Goal: Transaction & Acquisition: Purchase product/service

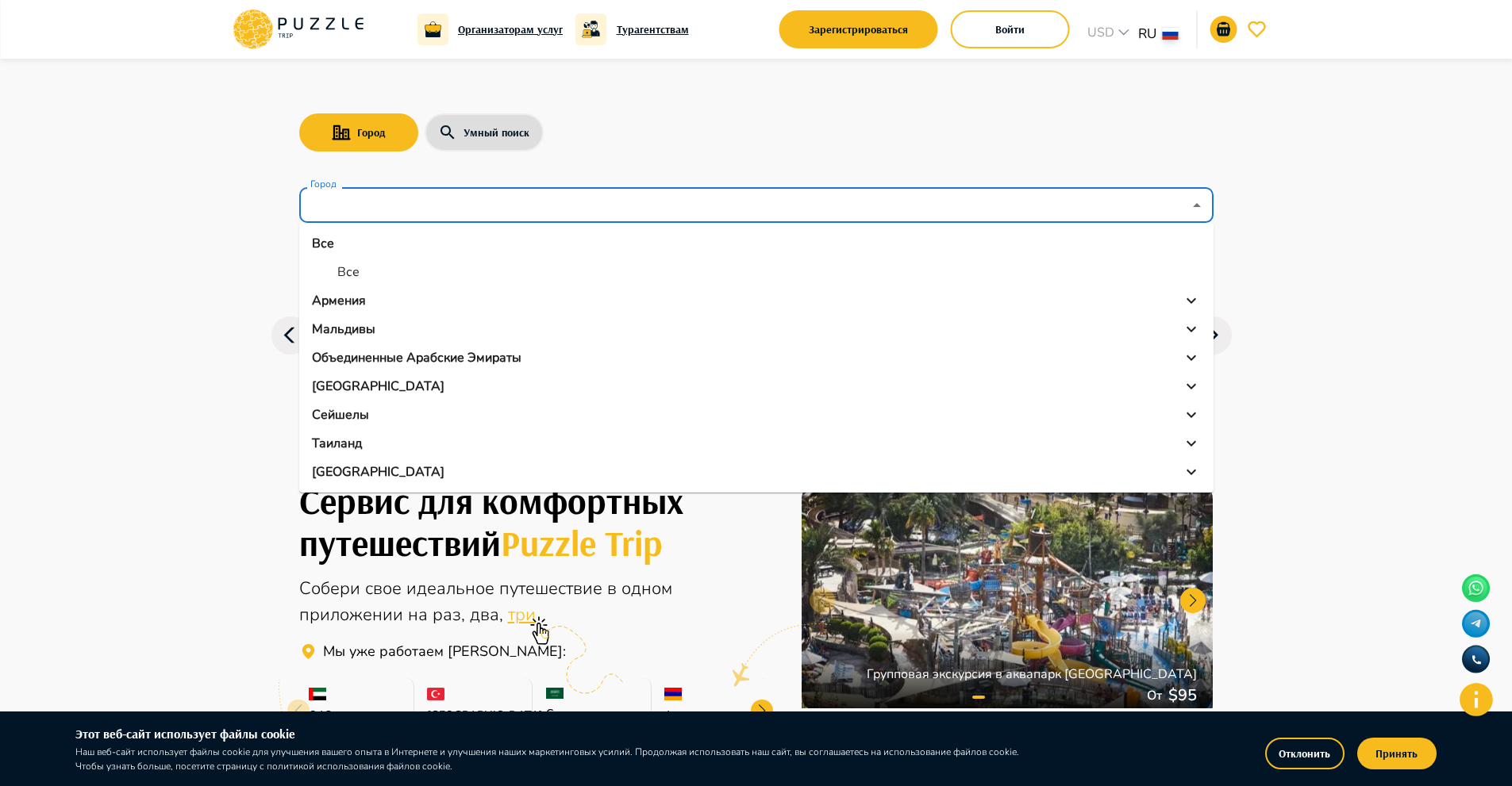
click at [1025, 206] on input "Город" at bounding box center [744, 205] width 875 height 30
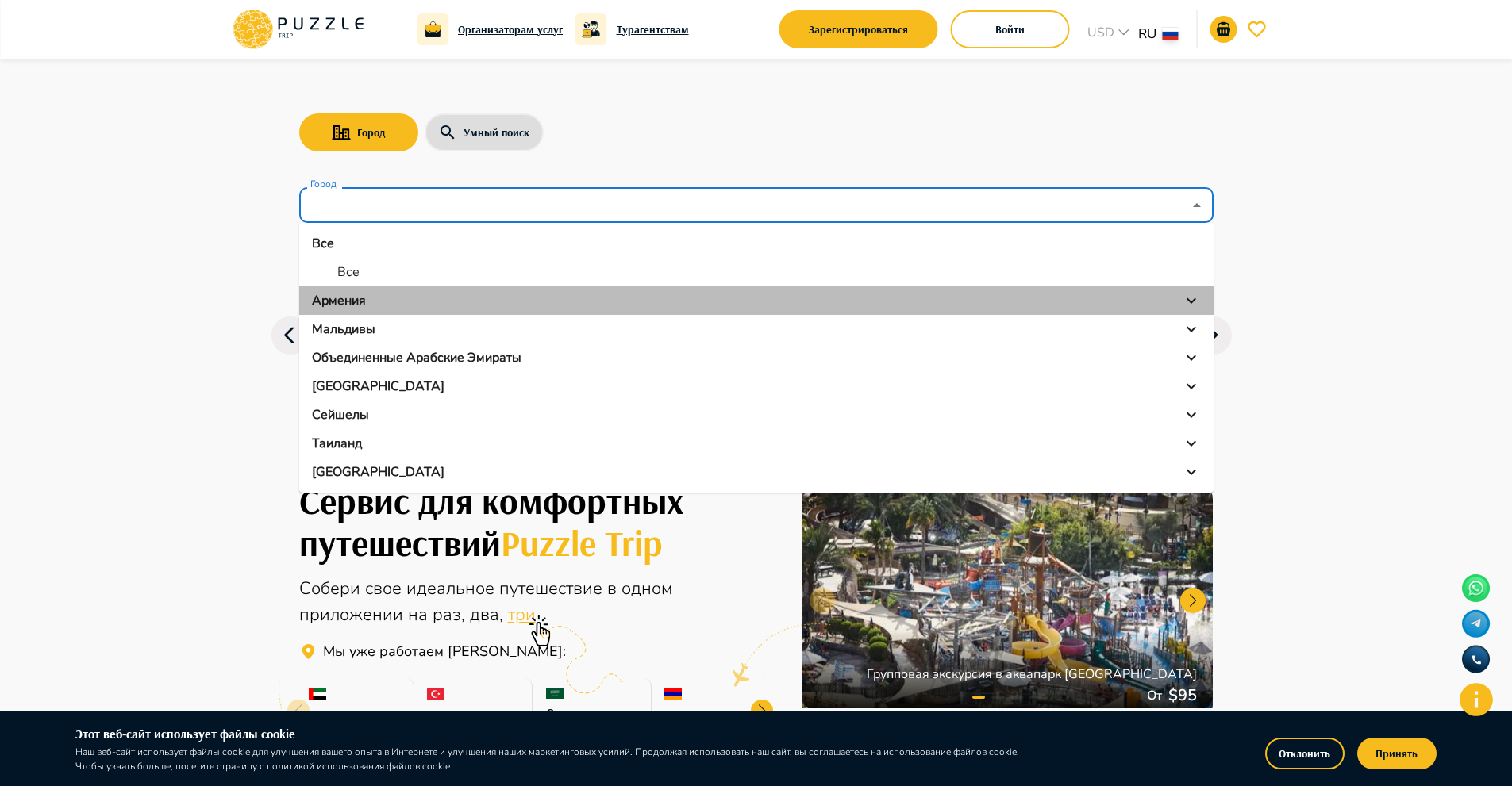
click at [886, 302] on div "Армения" at bounding box center [756, 301] width 889 height 19
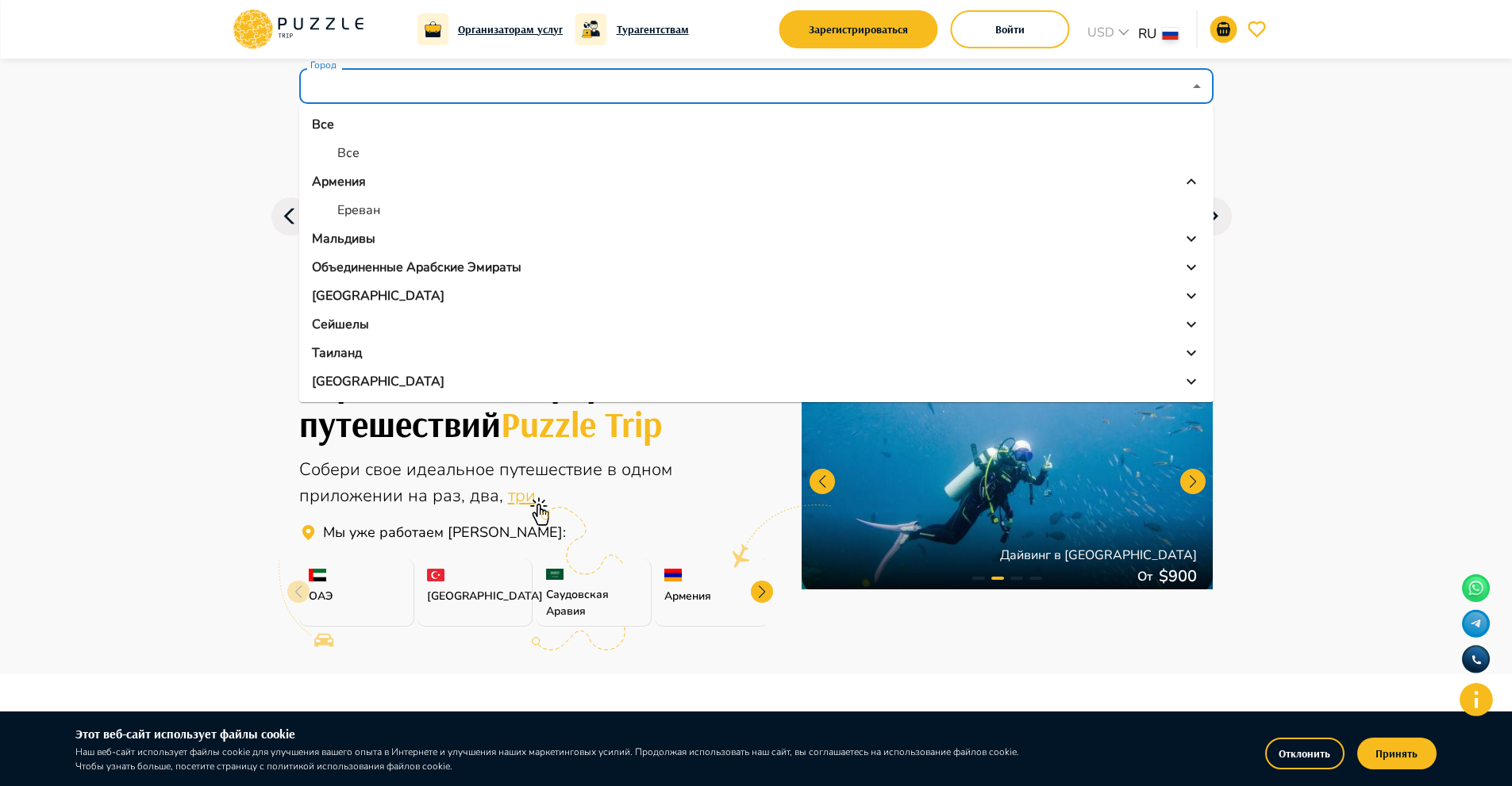
scroll to position [142, 0]
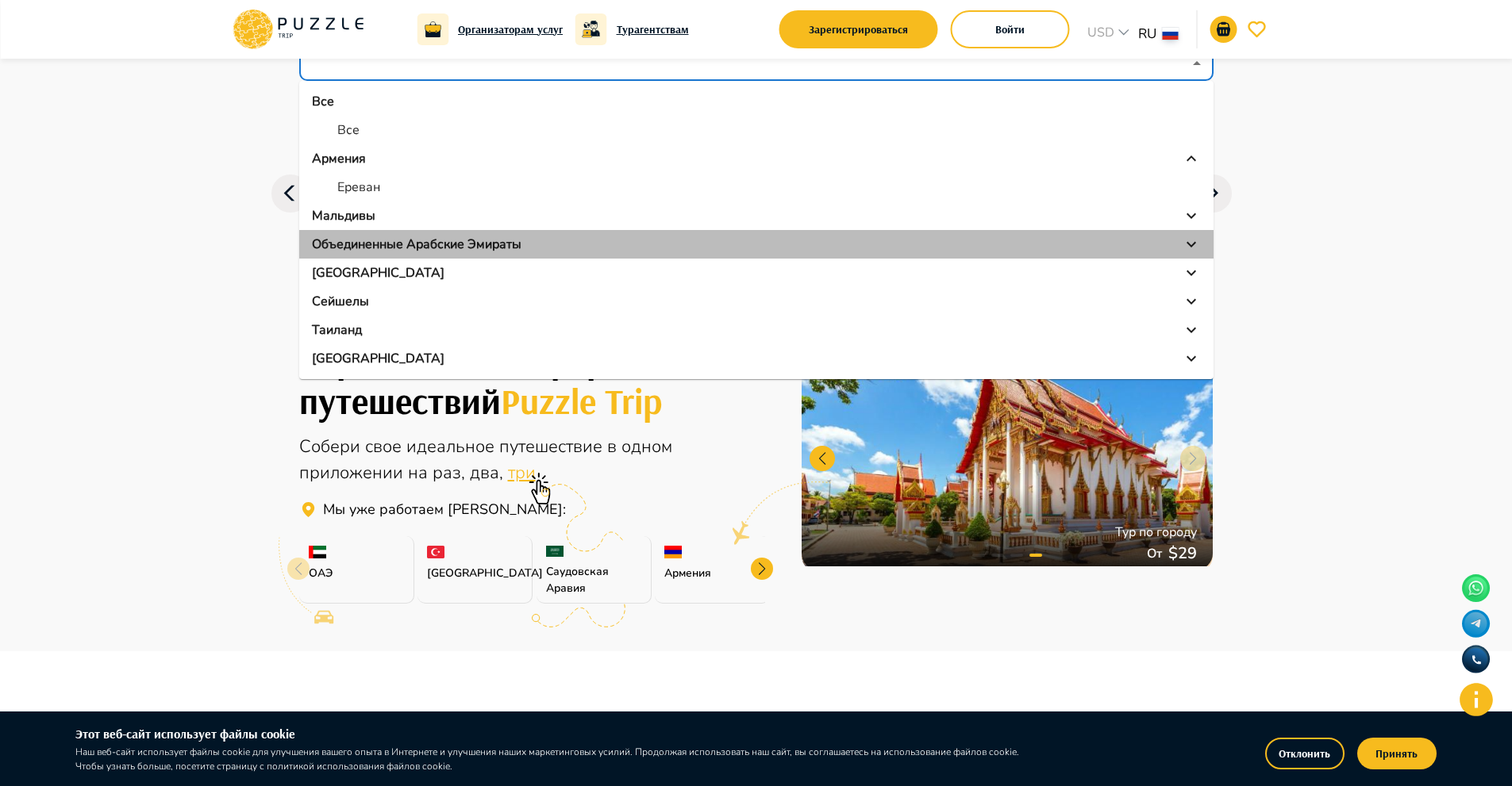
click at [888, 246] on div "Объединенные Арабские Эмираты" at bounding box center [756, 244] width 889 height 19
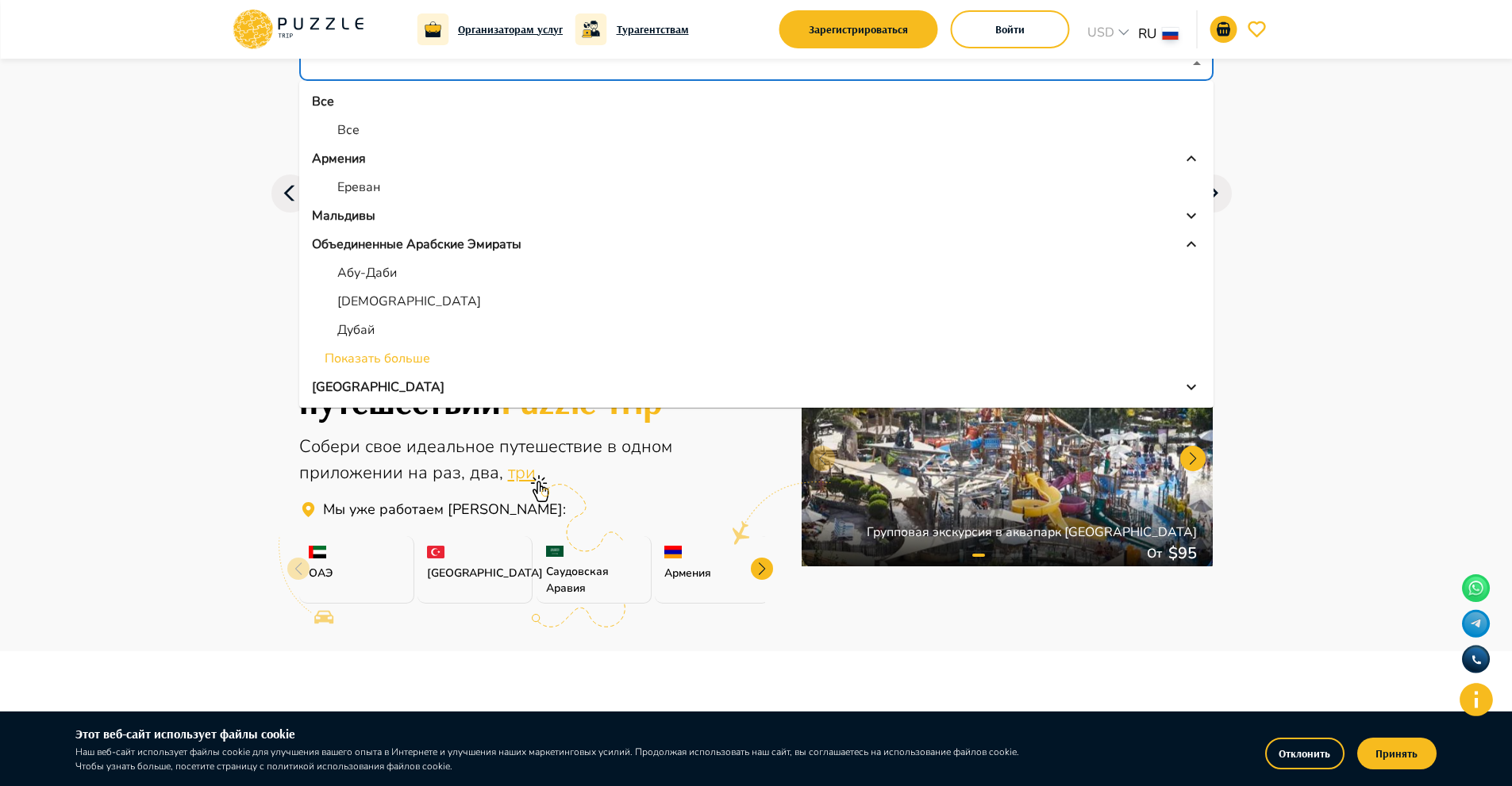
click at [857, 267] on li "Абу-Даби" at bounding box center [756, 273] width 915 height 28
type input "********"
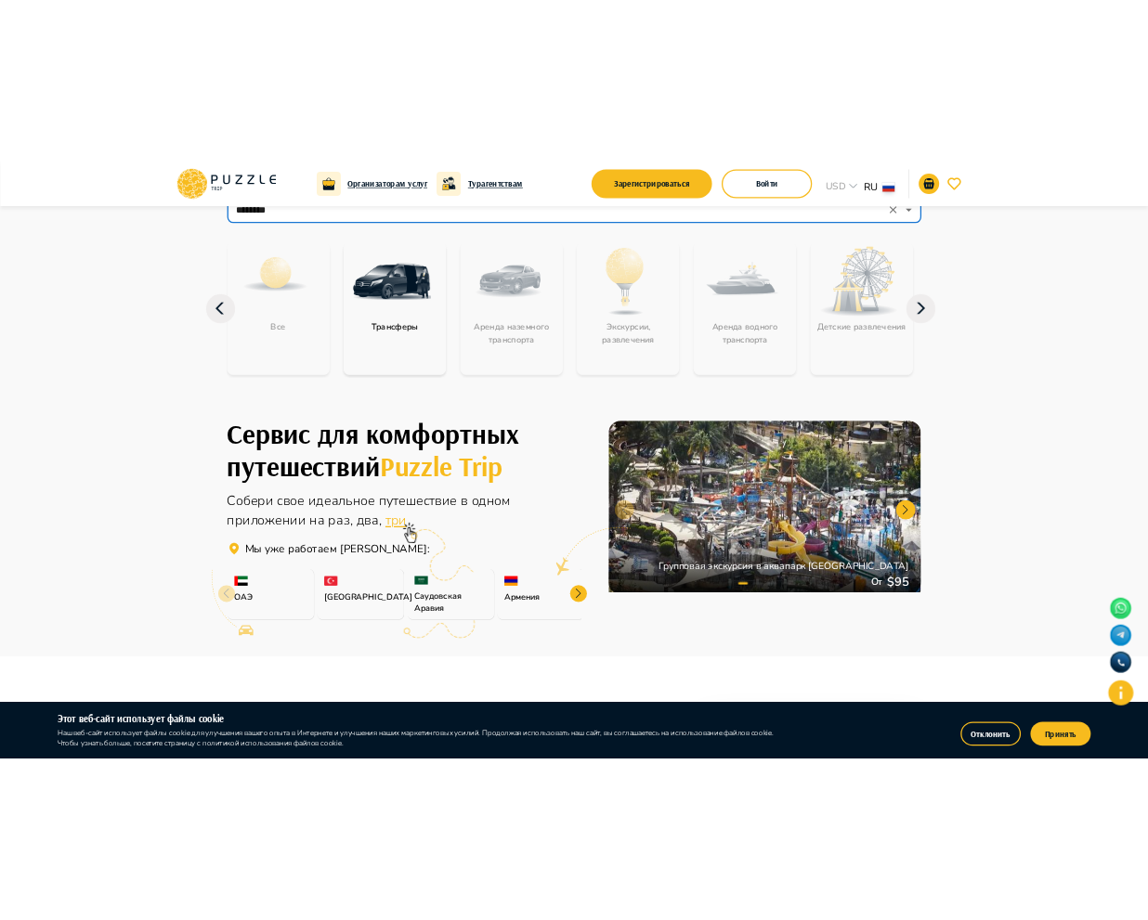
scroll to position [0, 0]
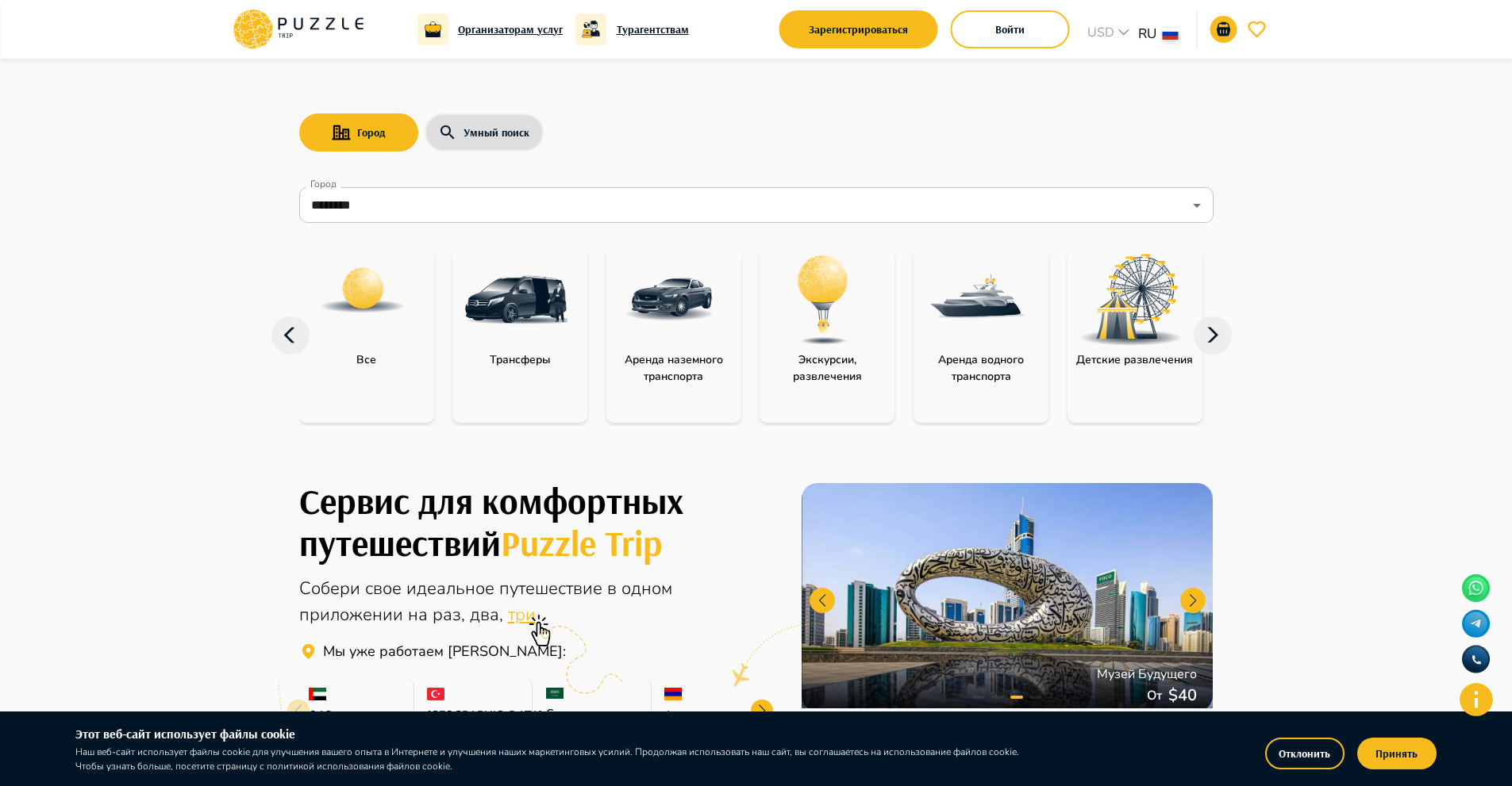
click at [1217, 333] on icon at bounding box center [1212, 335] width 38 height 38
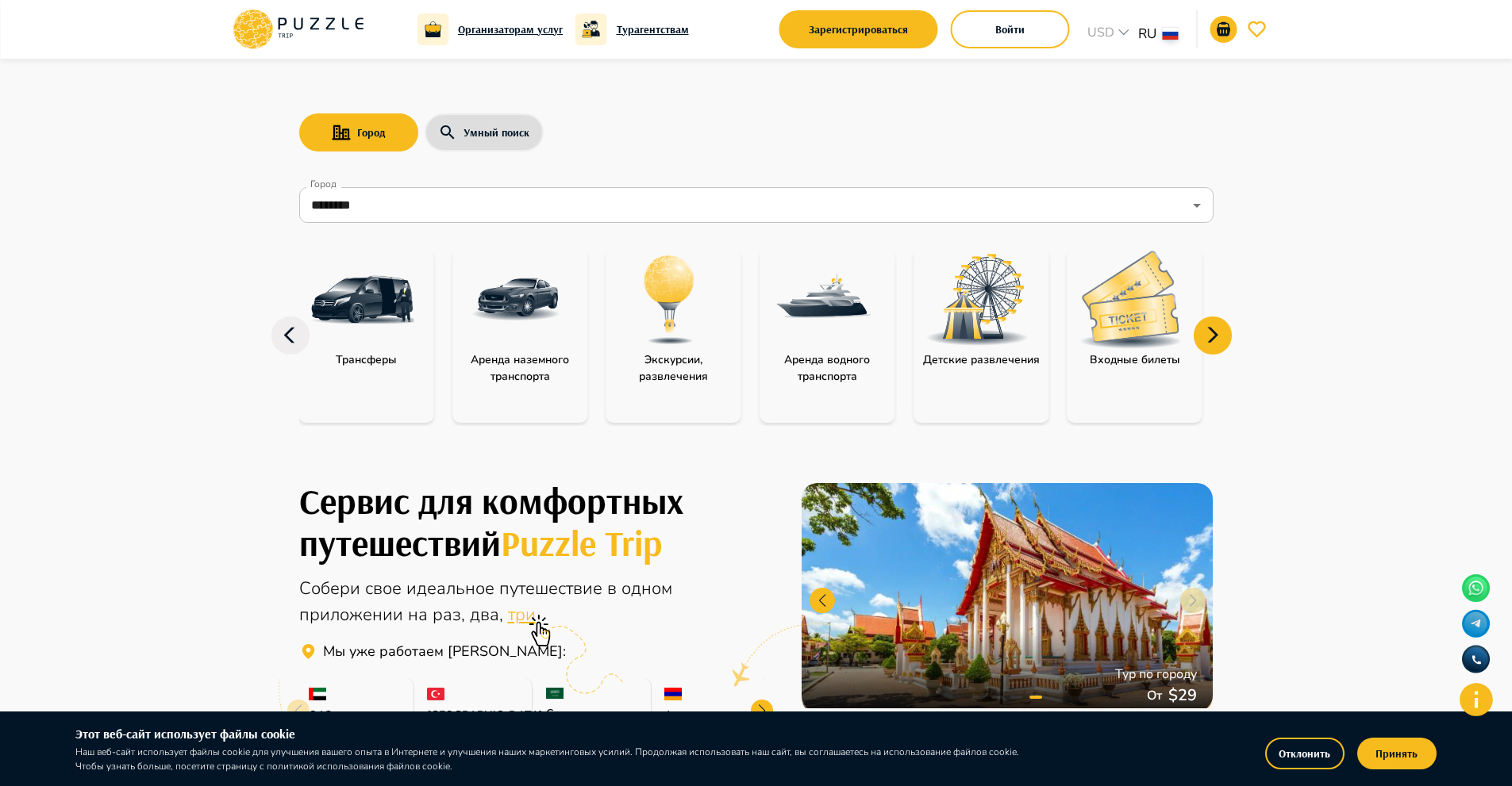
click at [1217, 333] on icon at bounding box center [1212, 335] width 38 height 38
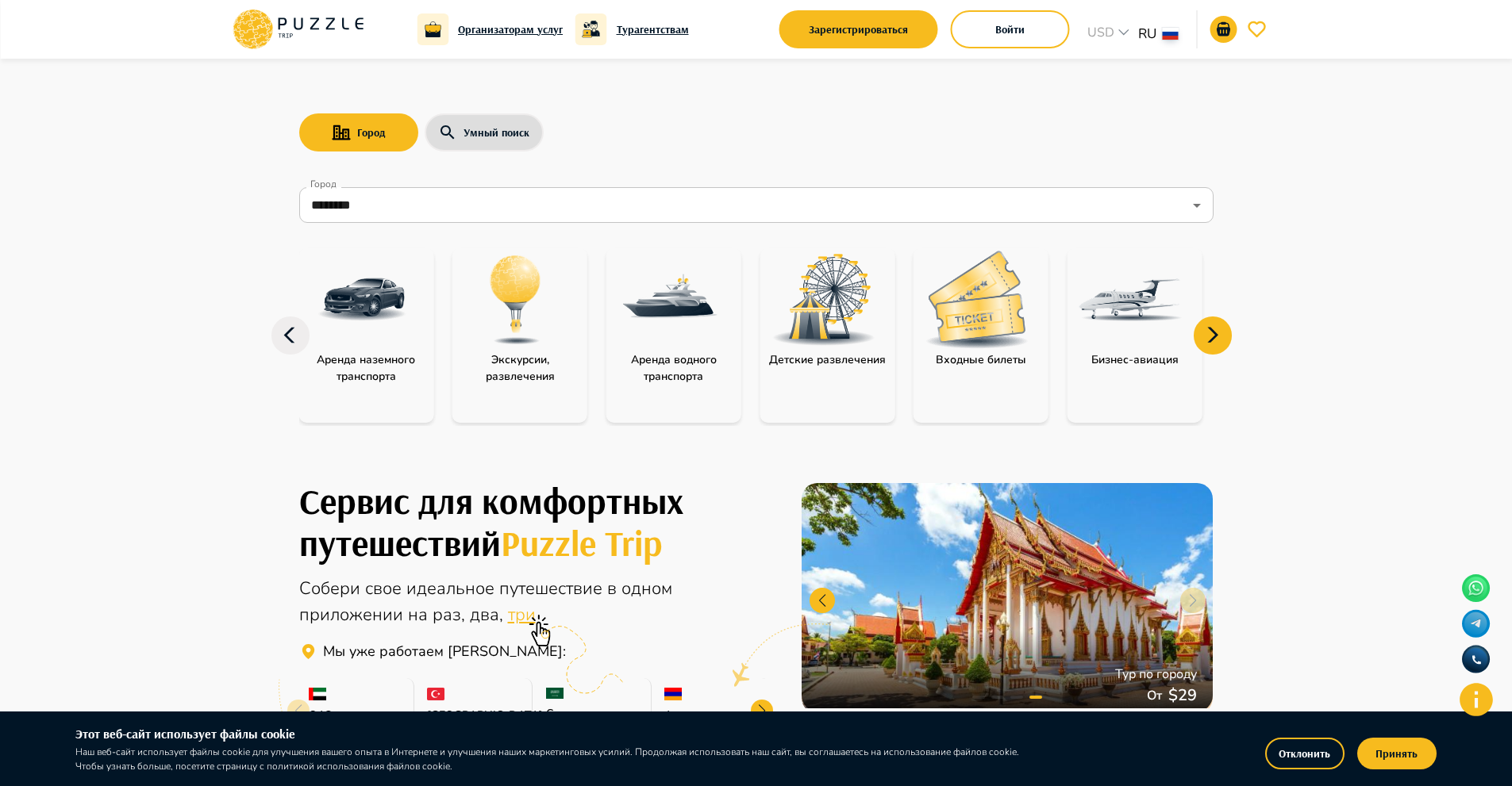
click at [1217, 333] on icon at bounding box center [1212, 335] width 38 height 38
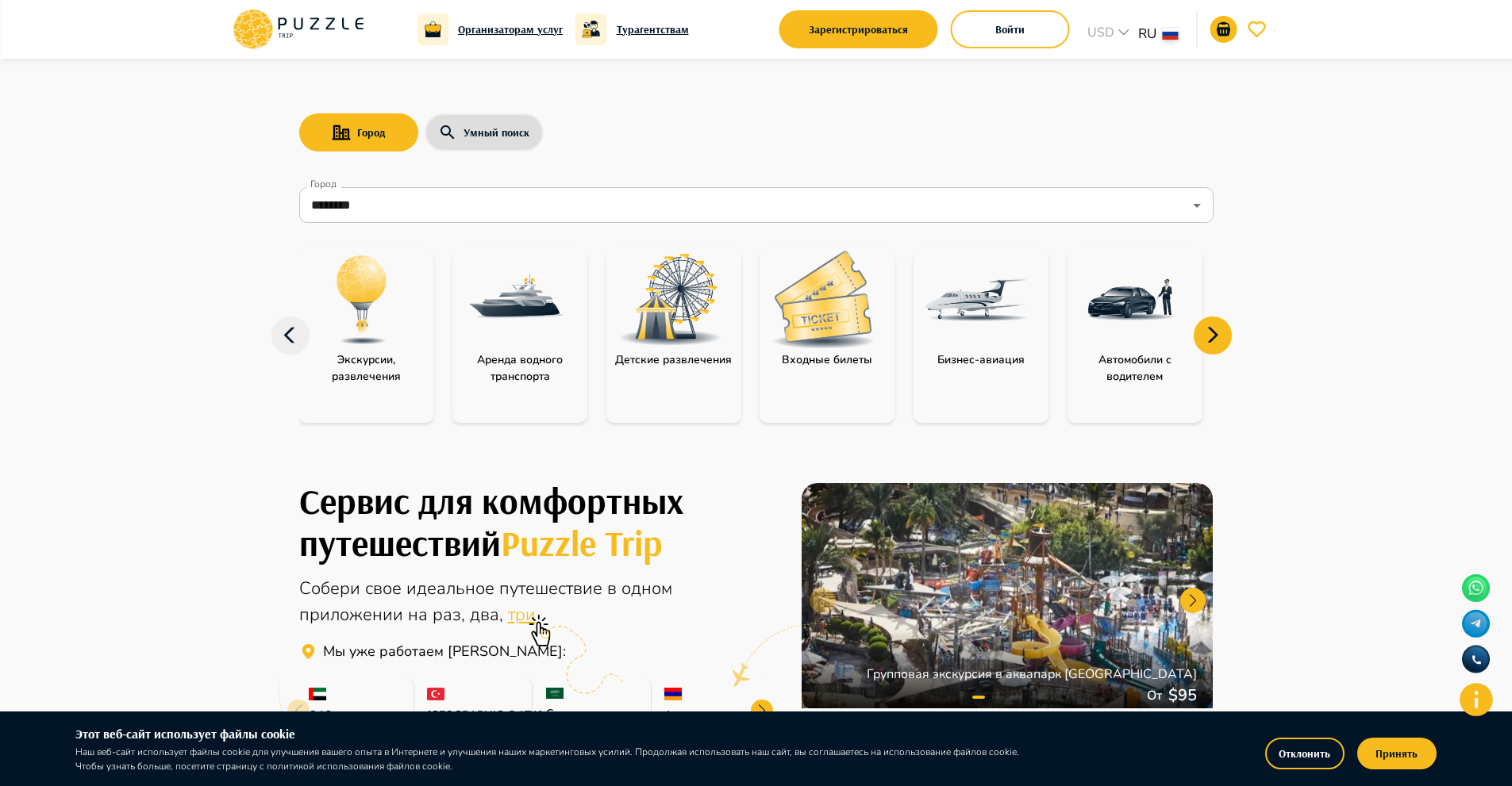
click at [1217, 333] on icon at bounding box center [1212, 335] width 38 height 38
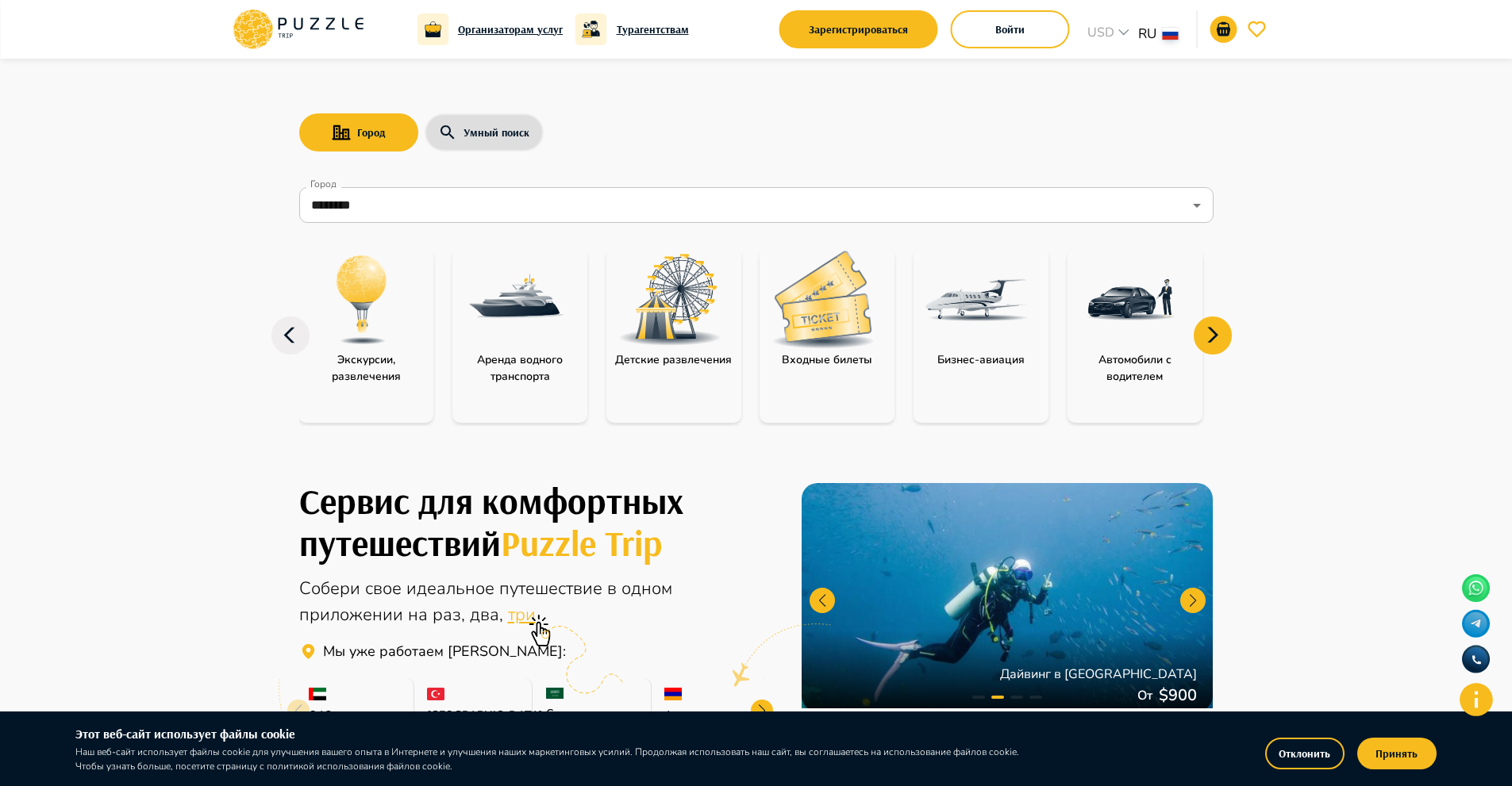
click at [812, 306] on img at bounding box center [822, 299] width 103 height 97
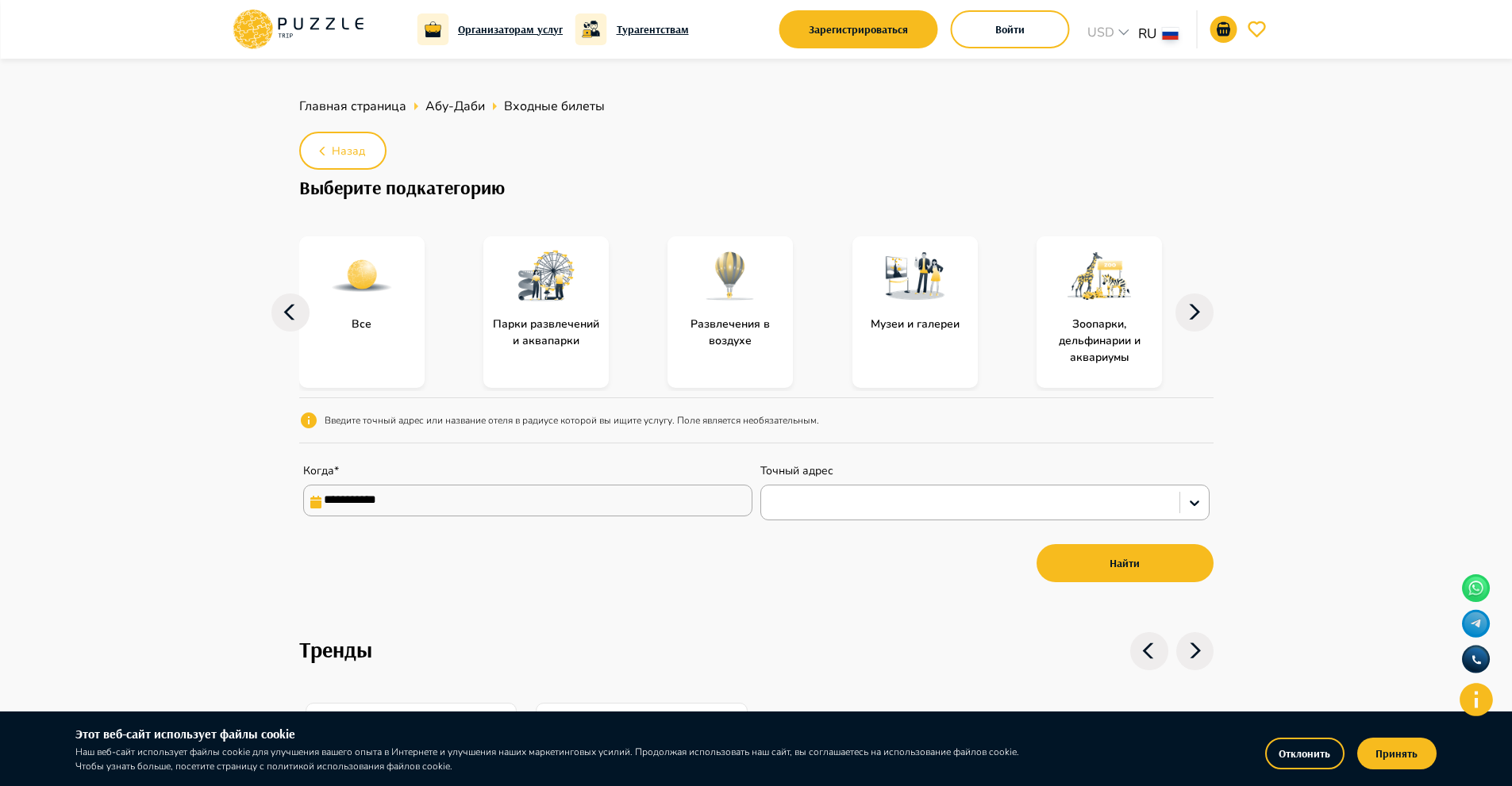
click at [1181, 320] on icon at bounding box center [1194, 313] width 38 height 38
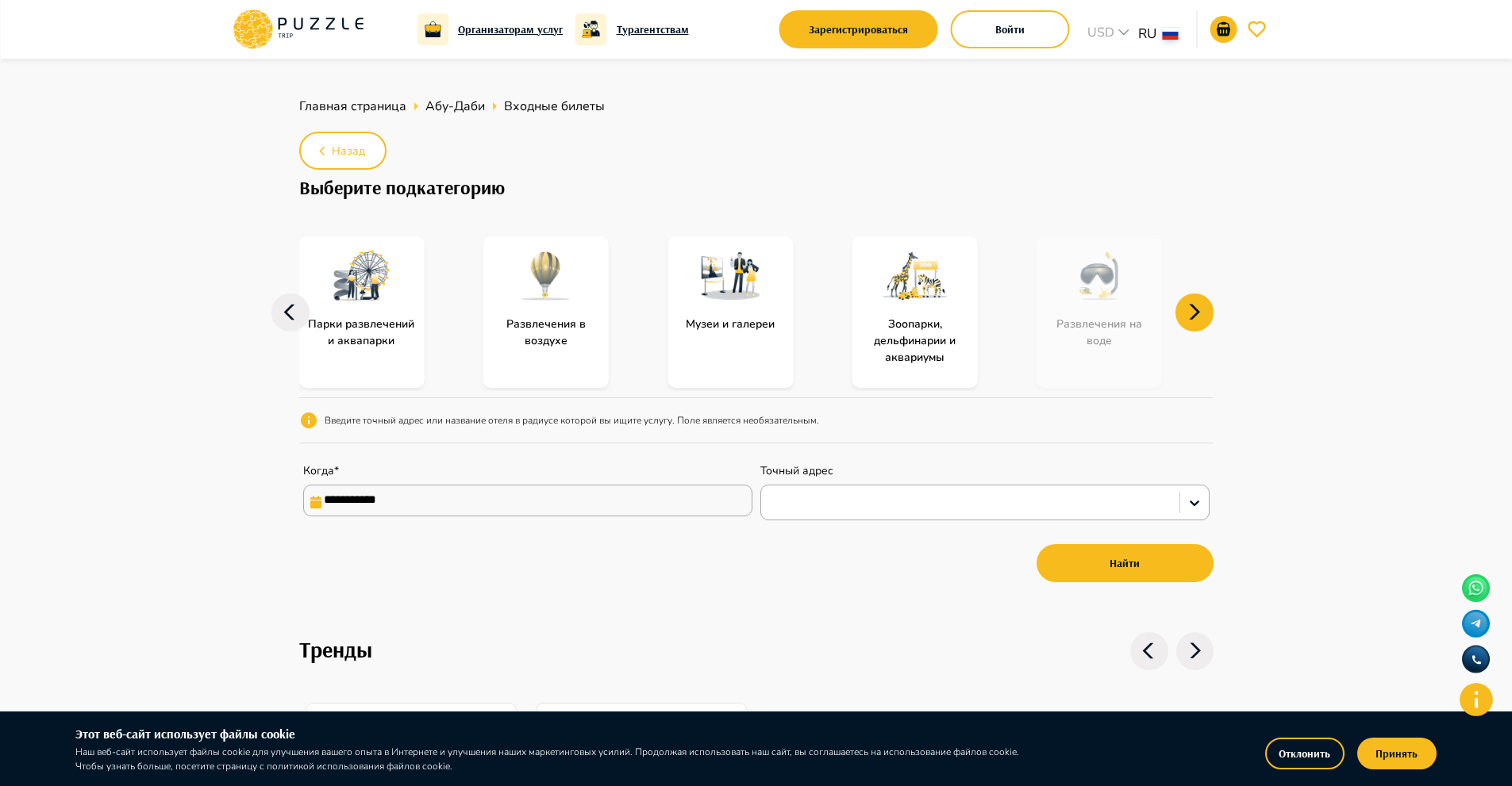
click at [1181, 320] on icon at bounding box center [1194, 313] width 38 height 38
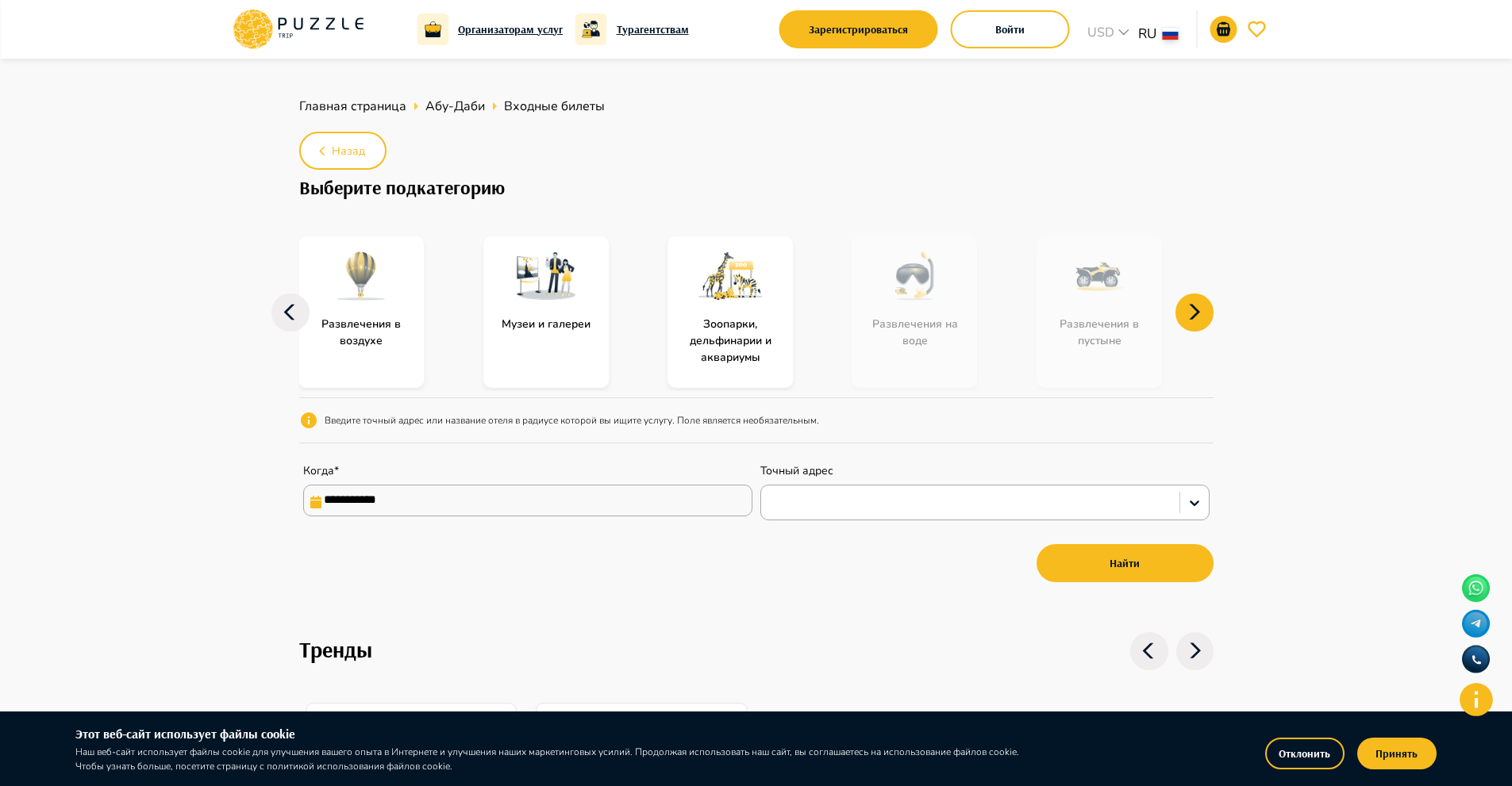
click at [1181, 320] on icon at bounding box center [1194, 313] width 38 height 38
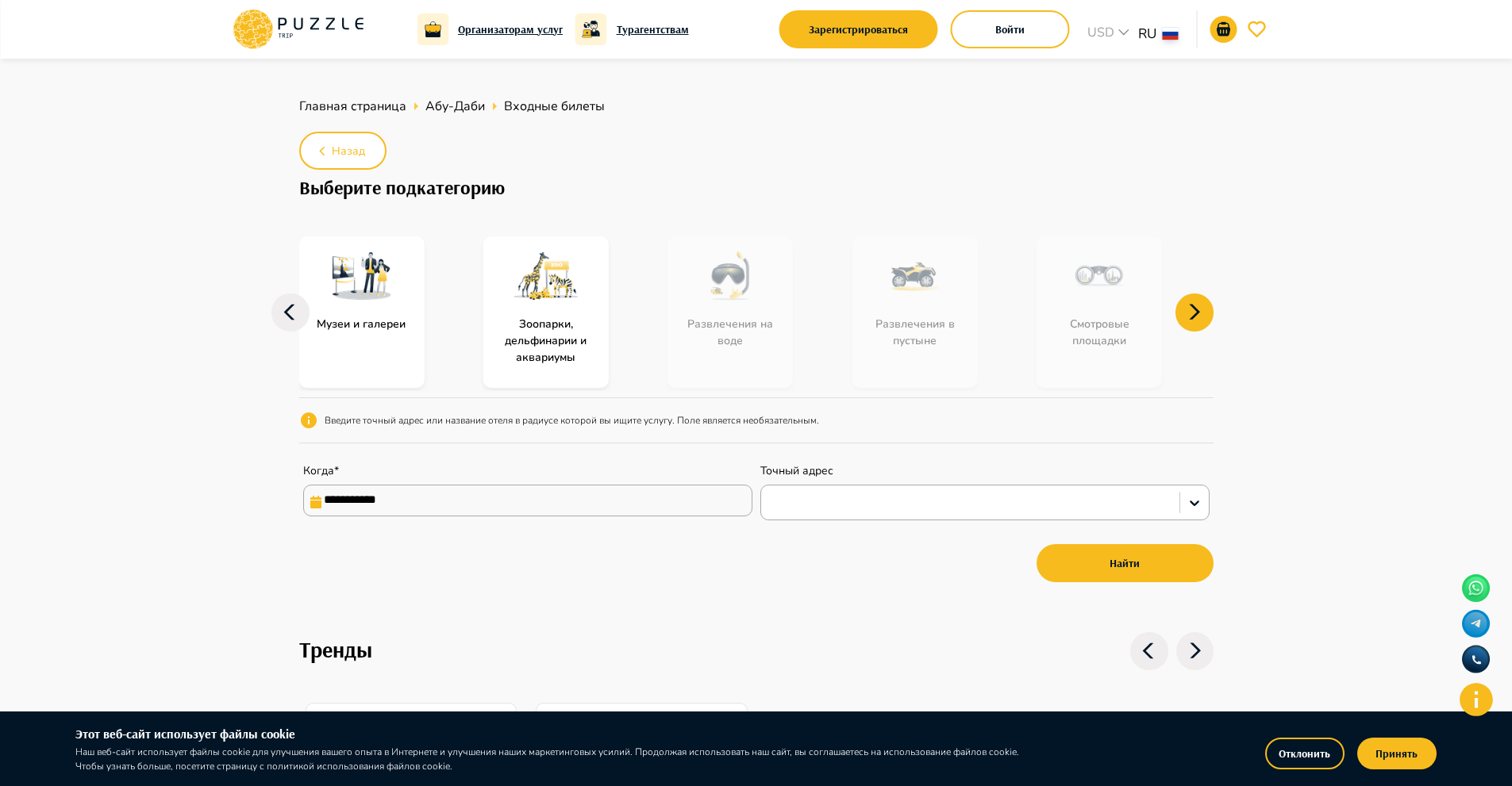
click at [1181, 320] on icon at bounding box center [1194, 313] width 38 height 38
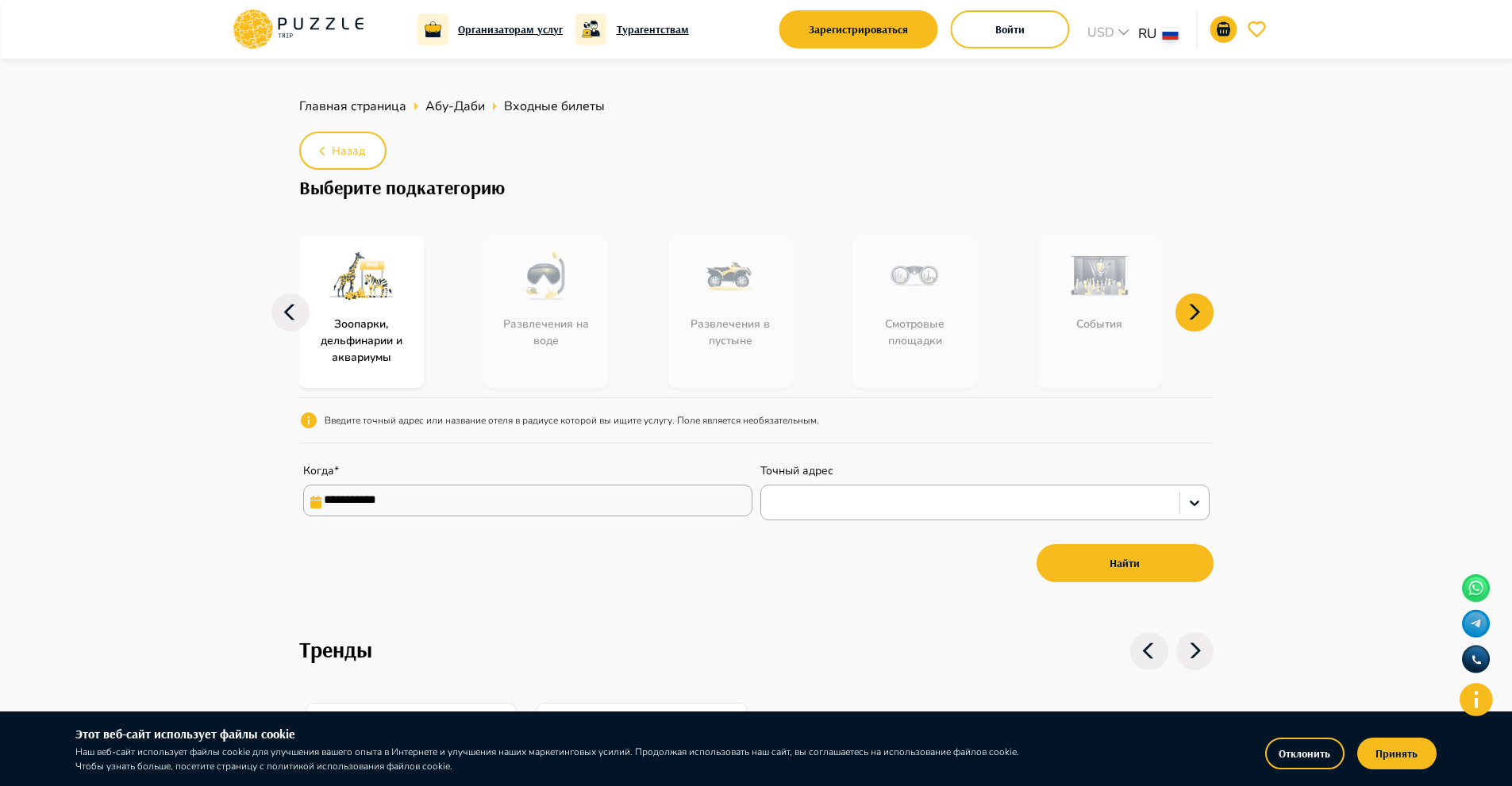
click at [1181, 320] on icon at bounding box center [1194, 313] width 38 height 38
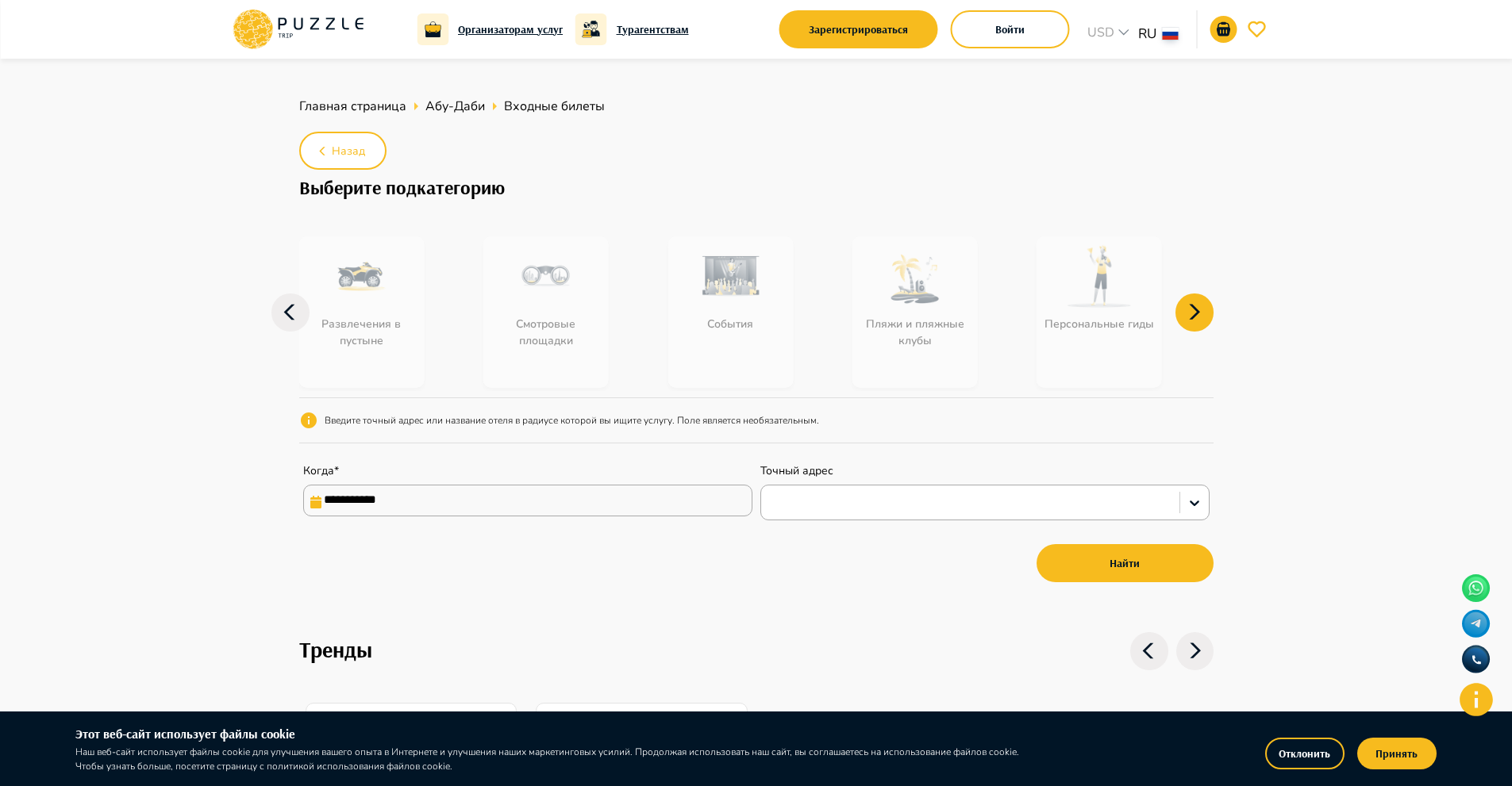
click at [1181, 320] on icon at bounding box center [1194, 313] width 38 height 38
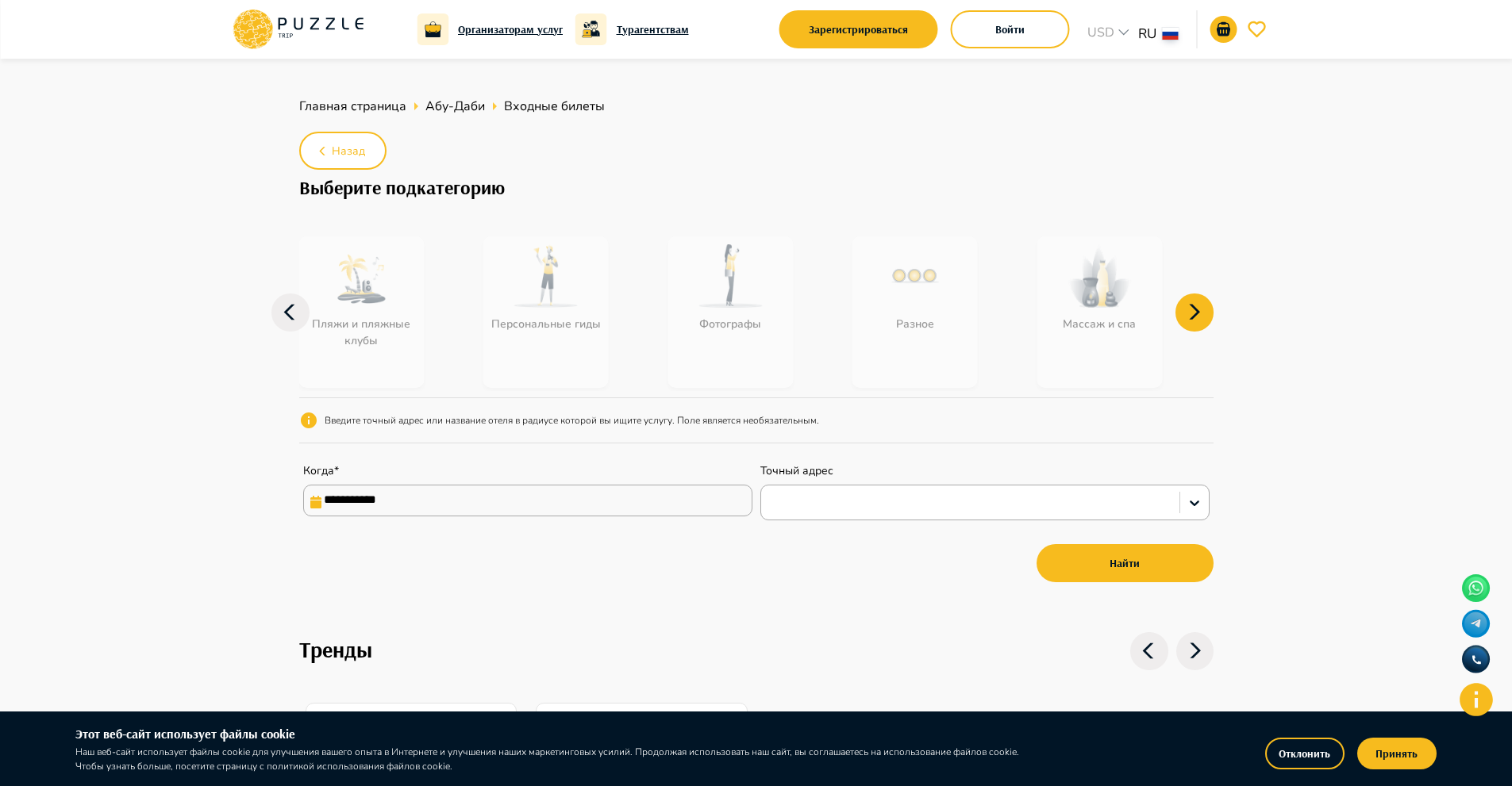
click at [1181, 320] on icon at bounding box center [1194, 313] width 38 height 38
click at [283, 307] on icon at bounding box center [291, 313] width 38 height 38
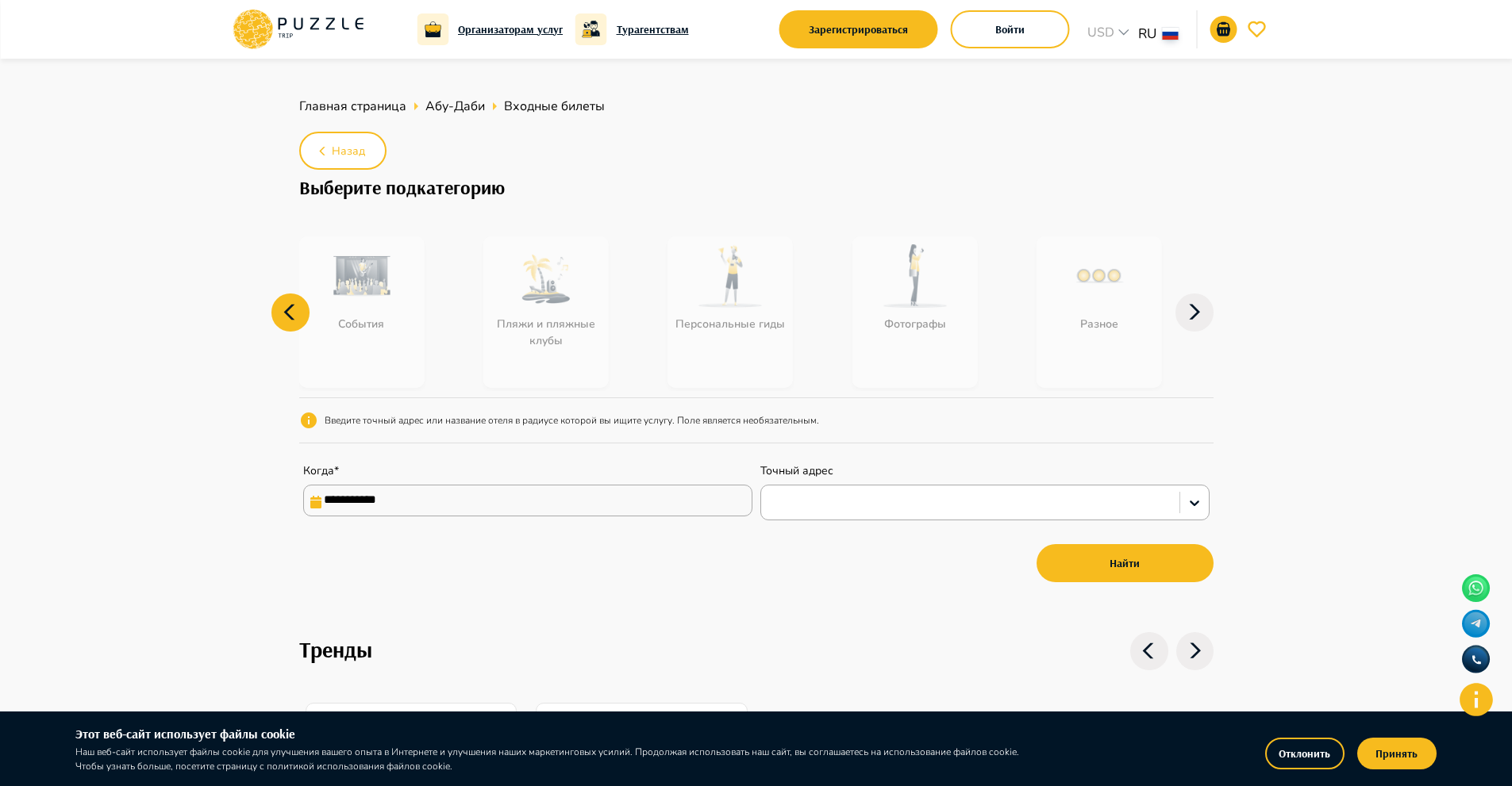
click at [283, 307] on icon at bounding box center [291, 313] width 38 height 38
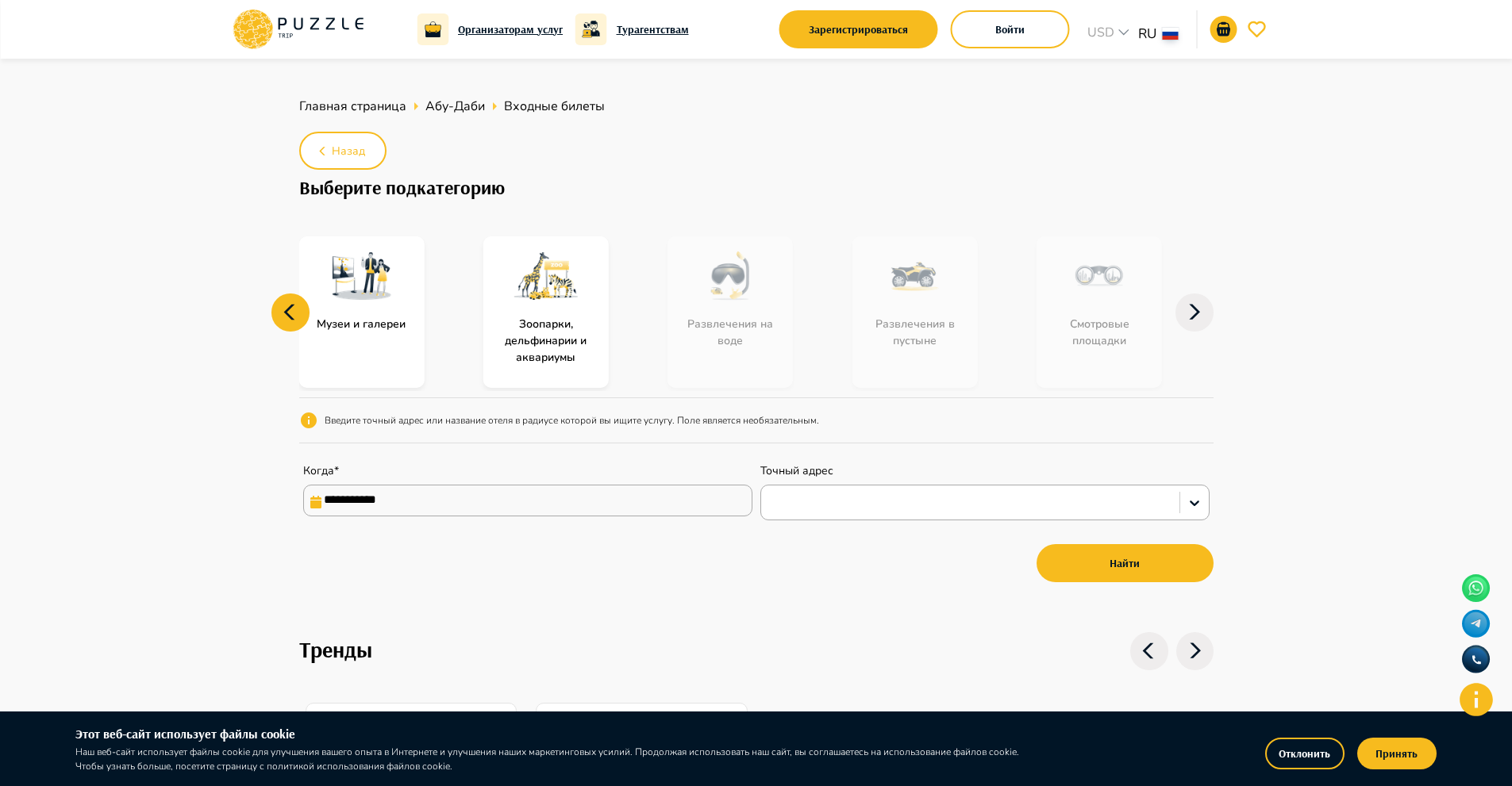
click at [283, 307] on icon at bounding box center [291, 313] width 38 height 38
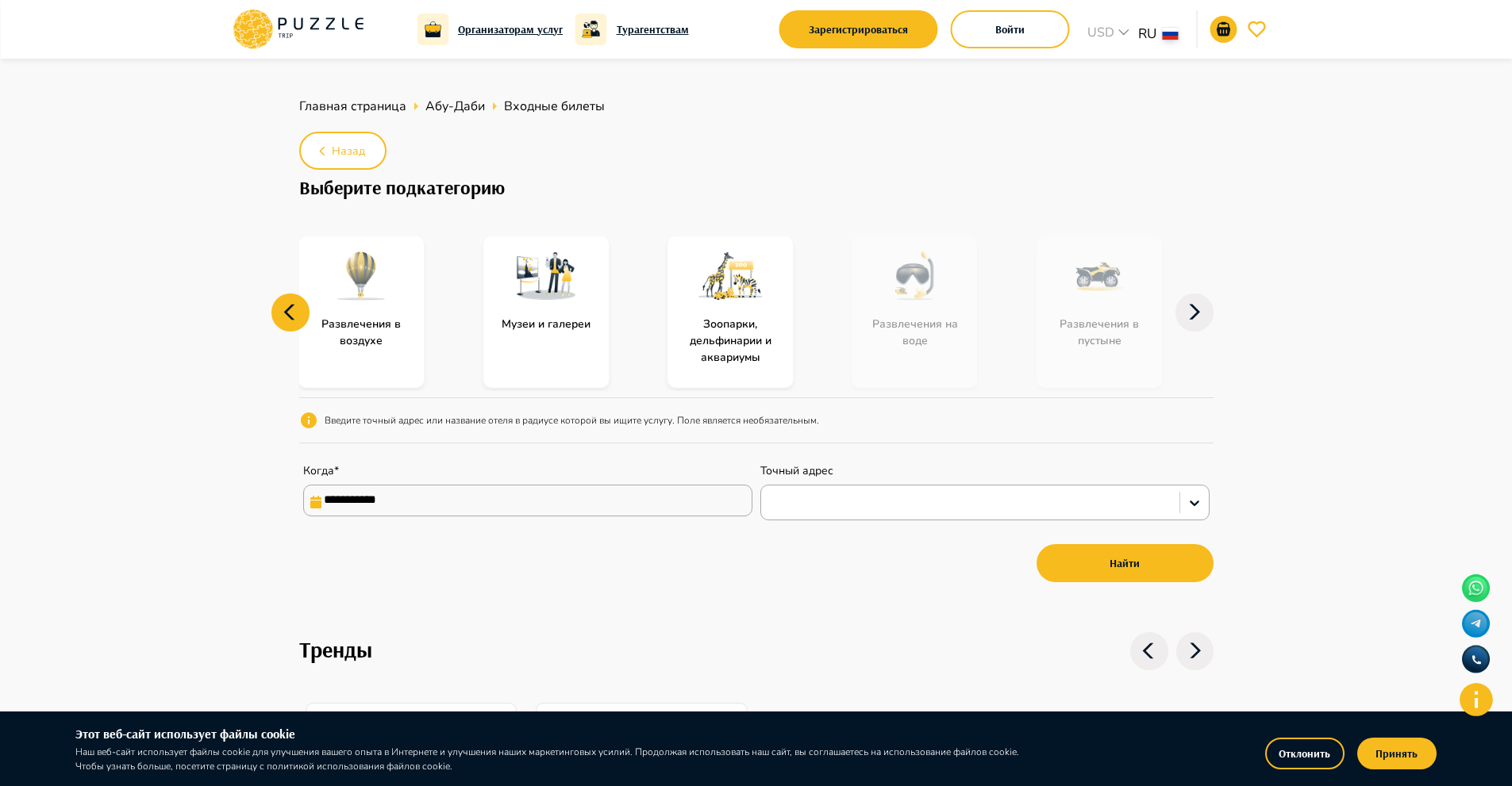
click at [283, 307] on icon at bounding box center [291, 313] width 38 height 38
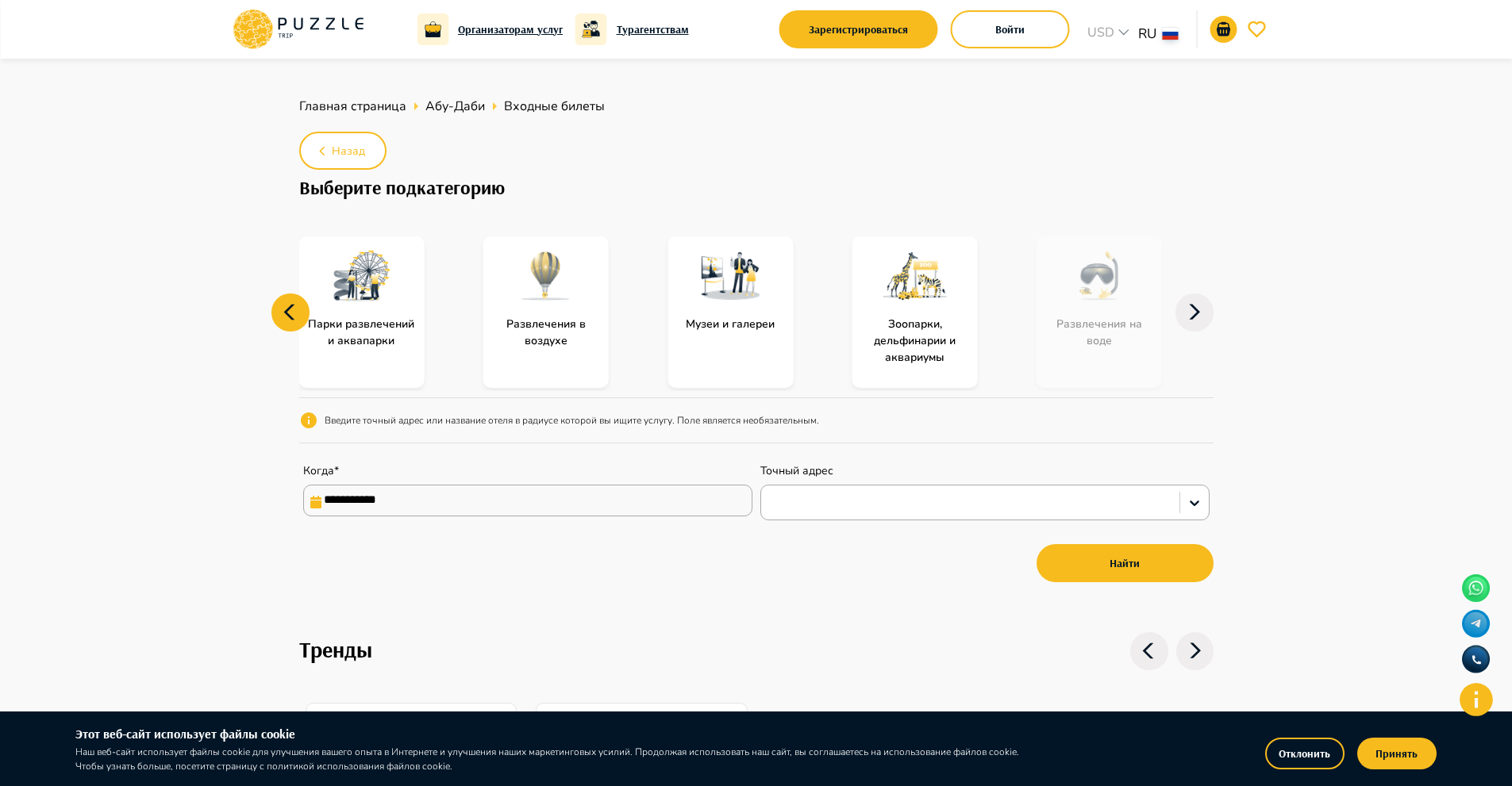
click at [283, 307] on icon at bounding box center [291, 313] width 38 height 38
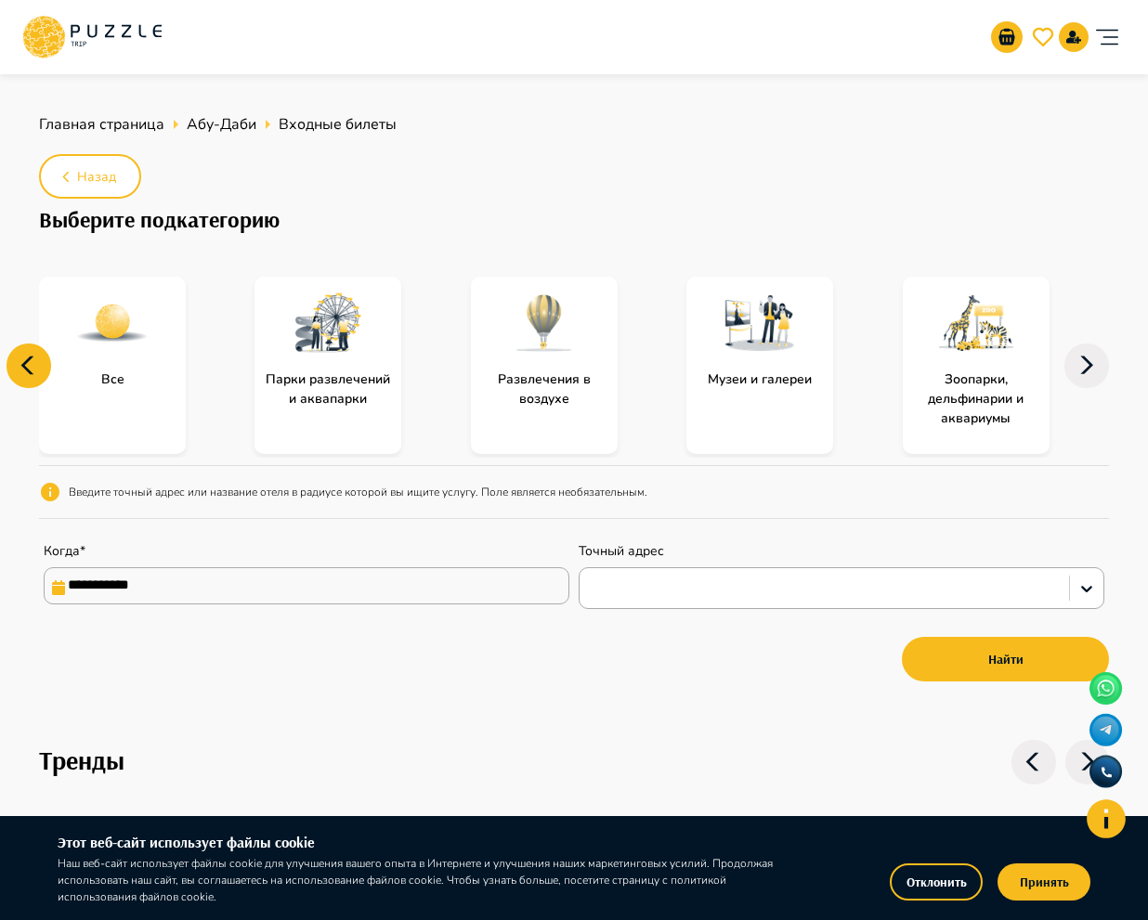
click at [359, 311] on img at bounding box center [328, 323] width 74 height 74
